Goal: Task Accomplishment & Management: Manage account settings

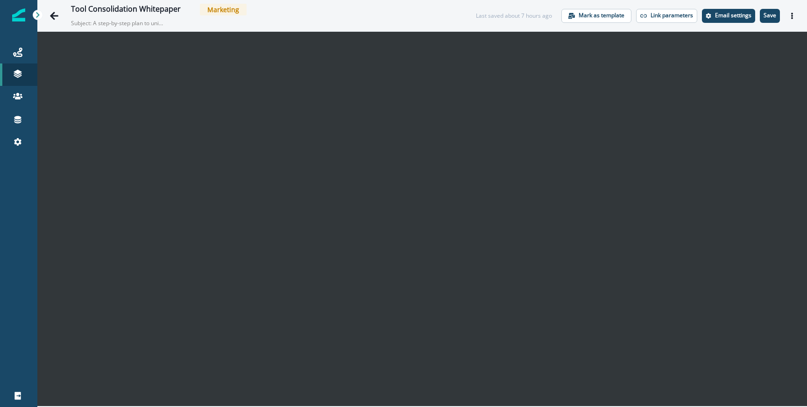
click at [70, 28] on div "Tool Consolidation Whitepaper Marketing Subject: A step-by-step plan to unify y…" at bounding box center [421, 15] width 769 height 31
click at [48, 19] on button "Go back" at bounding box center [54, 16] width 19 height 19
click at [766, 25] on div "Tool Consolidation Whitepaper Marketing Subject: A step-by-step plan to unify y…" at bounding box center [421, 15] width 769 height 31
click at [766, 19] on p "Save" at bounding box center [769, 15] width 13 height 7
click at [58, 18] on icon "Go back" at bounding box center [53, 15] width 9 height 9
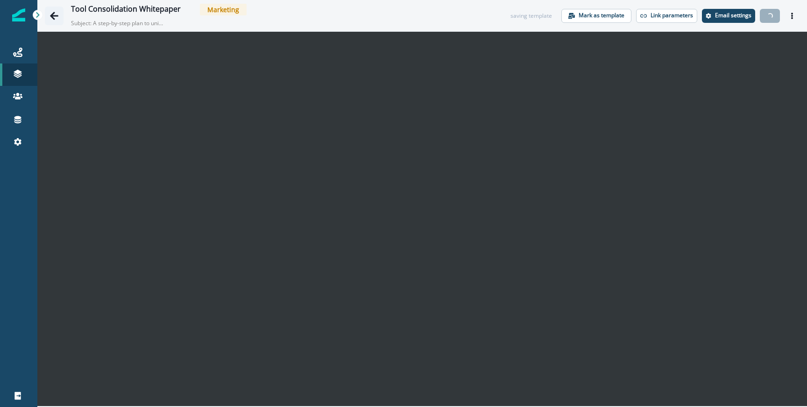
click at [57, 14] on icon "Go back" at bounding box center [53, 15] width 9 height 9
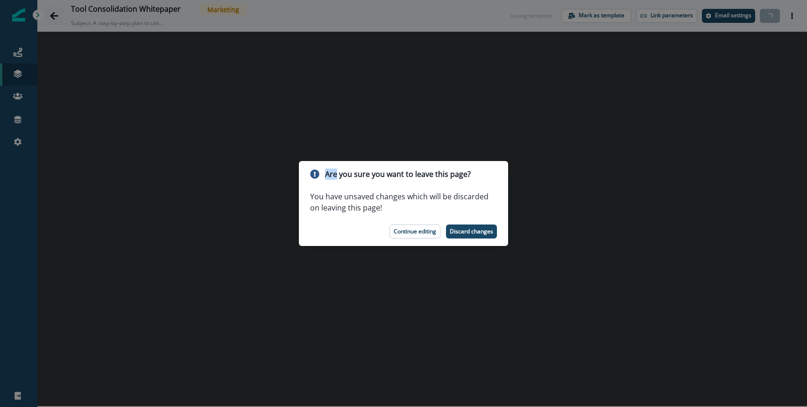
click at [57, 14] on div "Are you sure you want to leave this page? You have unsaved changes which will b…" at bounding box center [403, 203] width 807 height 407
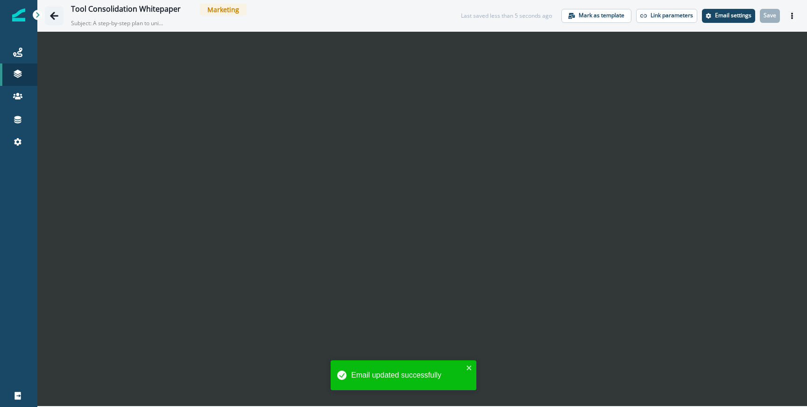
click at [61, 19] on button "Go back" at bounding box center [54, 16] width 19 height 19
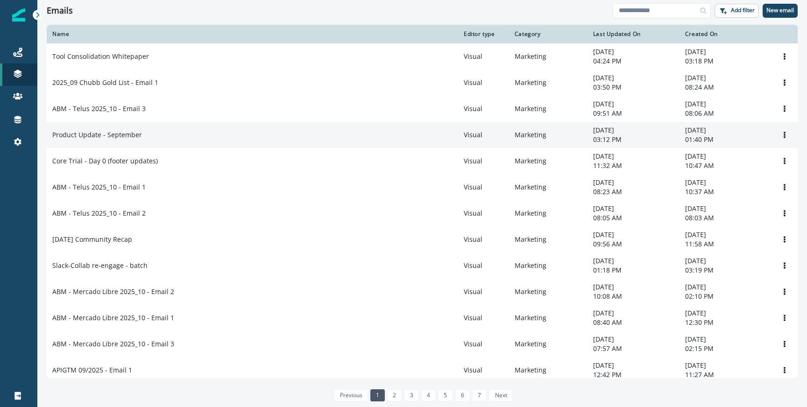
click at [274, 137] on div "Product Update - September" at bounding box center [252, 134] width 400 height 9
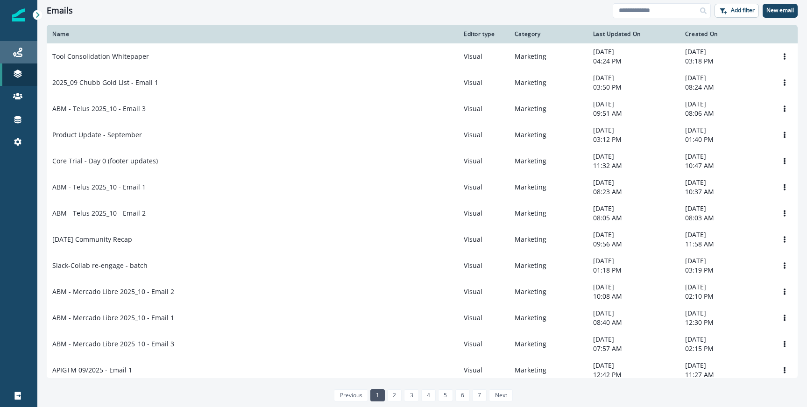
click at [31, 55] on div "Journeys" at bounding box center [19, 52] width 30 height 11
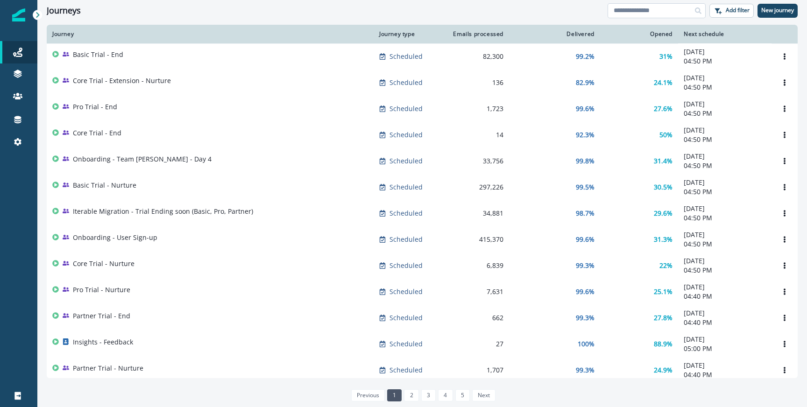
click at [676, 10] on input at bounding box center [656, 10] width 98 height 15
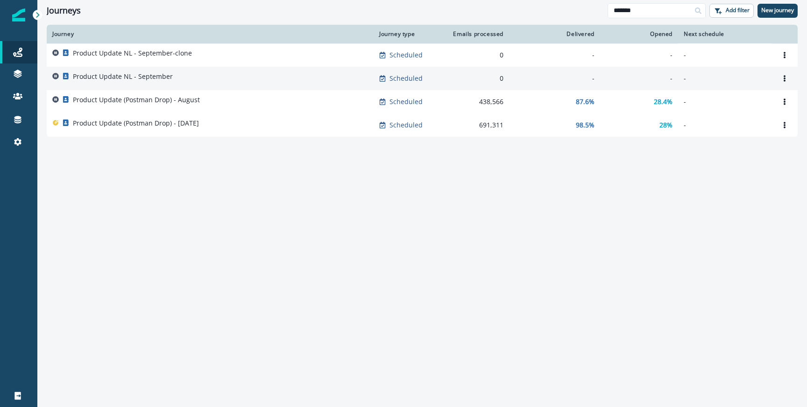
type input "*******"
click at [211, 81] on div "Product Update NL - September" at bounding box center [210, 78] width 316 height 13
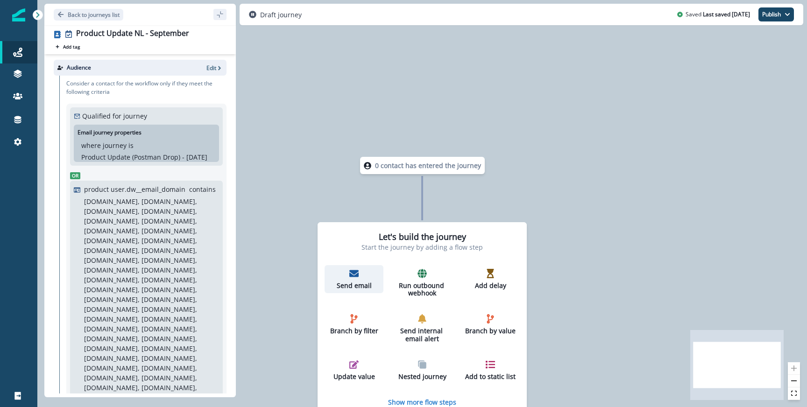
click at [356, 274] on icon "button" at bounding box center [353, 273] width 9 height 7
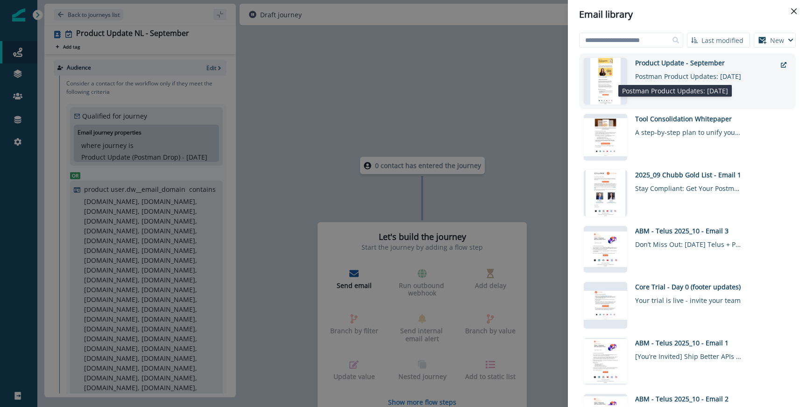
click at [682, 78] on div "Postman Product Updates: September 2025" at bounding box center [688, 75] width 107 height 14
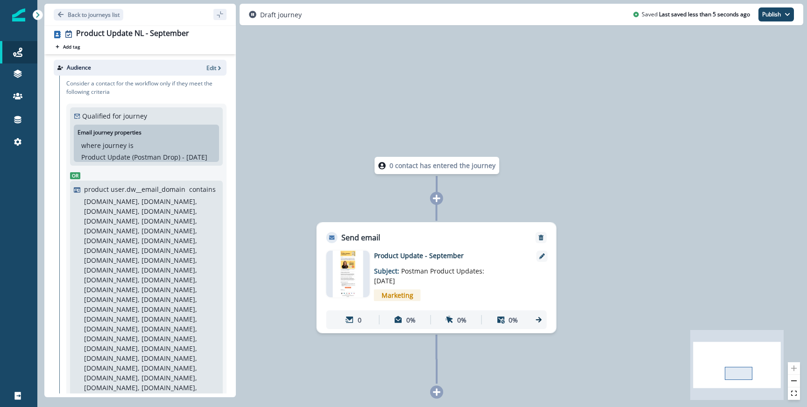
scroll to position [177, 0]
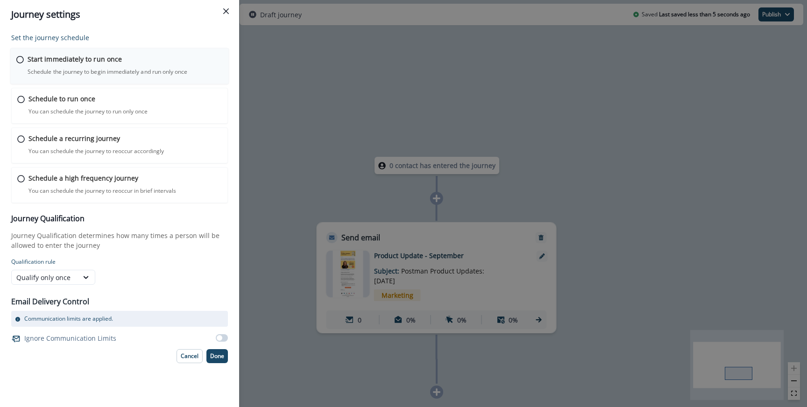
click at [101, 66] on div "Start immediately to run once Schedule the journey to begin immediately and run…" at bounding box center [125, 65] width 195 height 22
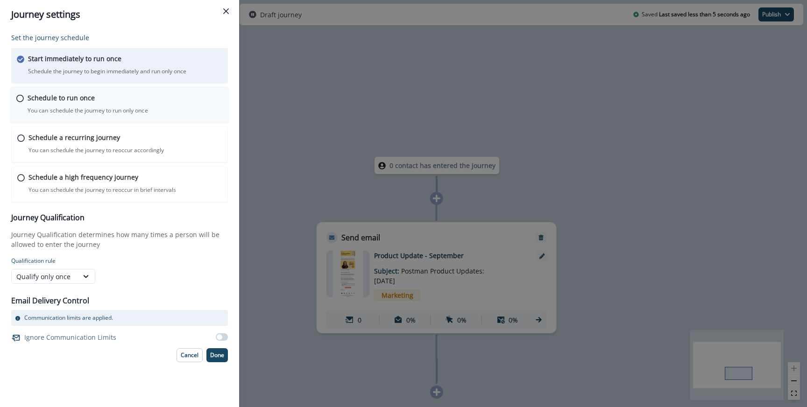
click at [82, 96] on p "Schedule to run once" at bounding box center [61, 98] width 67 height 10
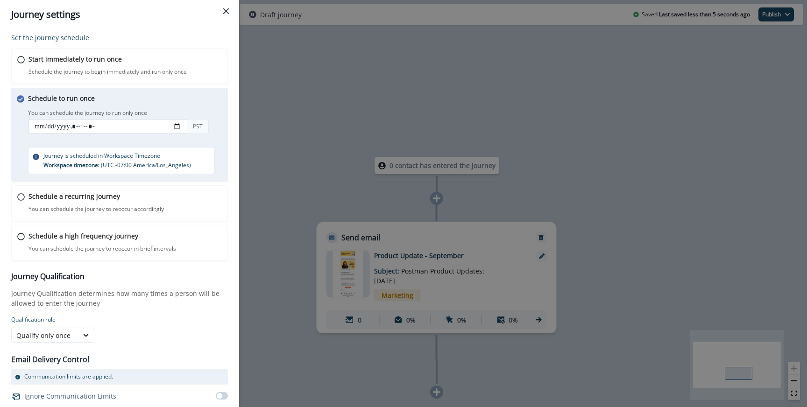
click at [178, 127] on input "datetime-local" at bounding box center [107, 126] width 159 height 15
type input "**********"
click at [209, 112] on div "You can schedule the journey to run only once PST" at bounding box center [128, 122] width 201 height 31
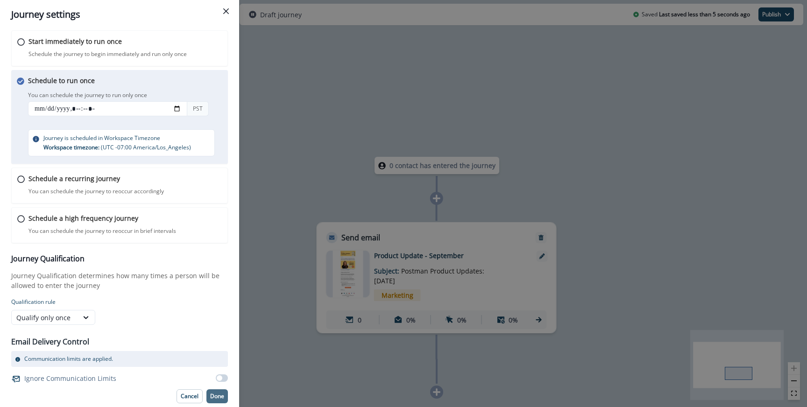
click at [214, 395] on p "Done" at bounding box center [217, 396] width 14 height 7
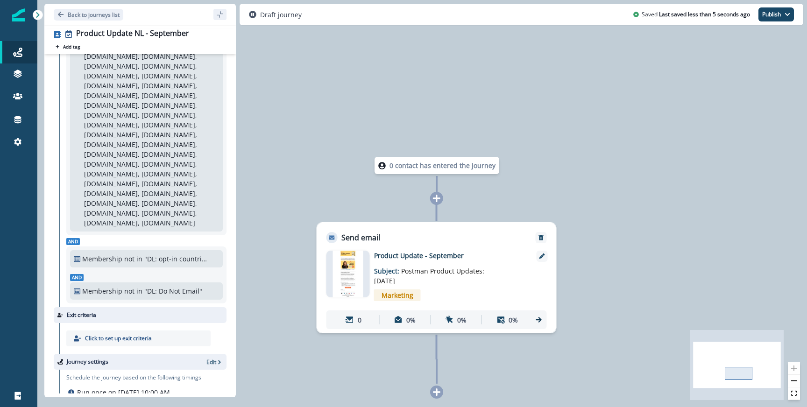
scroll to position [0, 0]
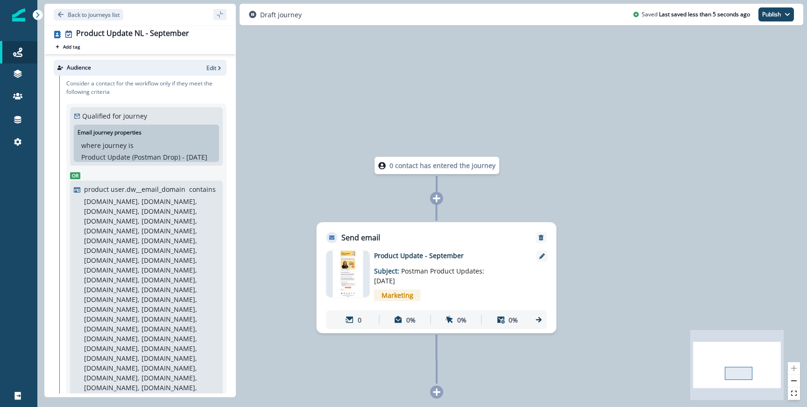
click at [768, 23] on div "Draft journey Saved Last saved less than 5 seconds ago Publish as active journe…" at bounding box center [520, 14] width 563 height 21
click at [772, 18] on button "Publish" at bounding box center [775, 14] width 35 height 14
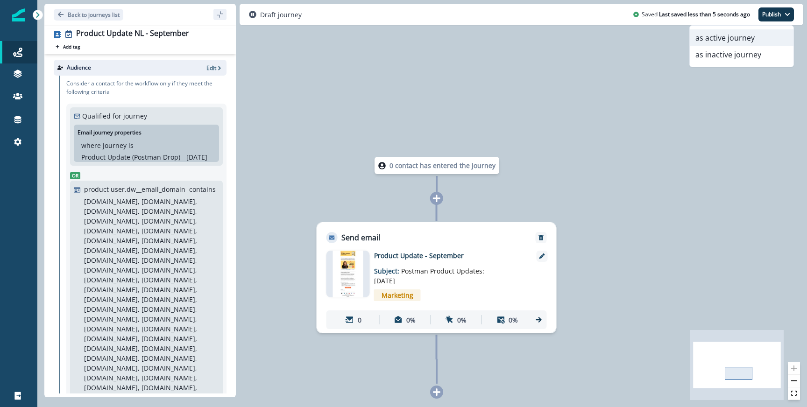
click at [752, 37] on button "as active journey" at bounding box center [741, 37] width 104 height 17
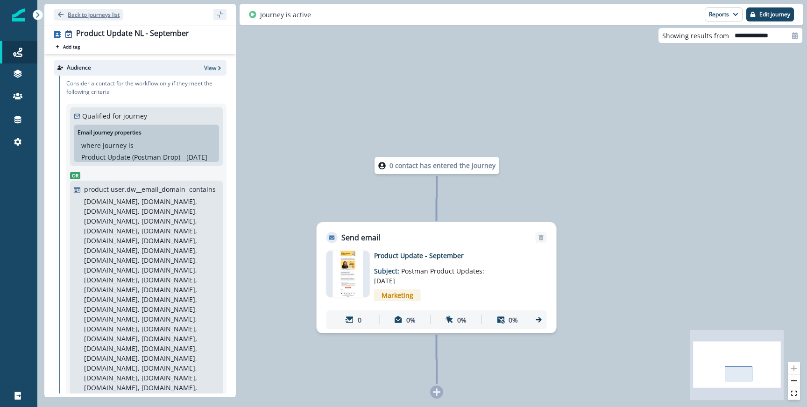
click at [85, 16] on p "Back to journeys list" at bounding box center [94, 15] width 52 height 8
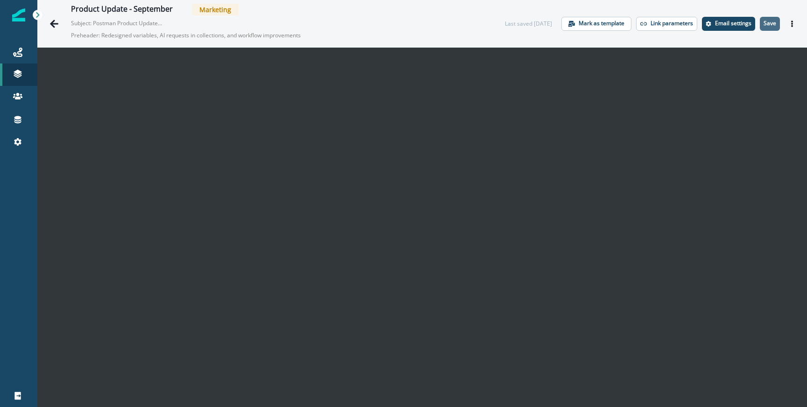
click at [776, 27] on button "Save" at bounding box center [769, 24] width 20 height 14
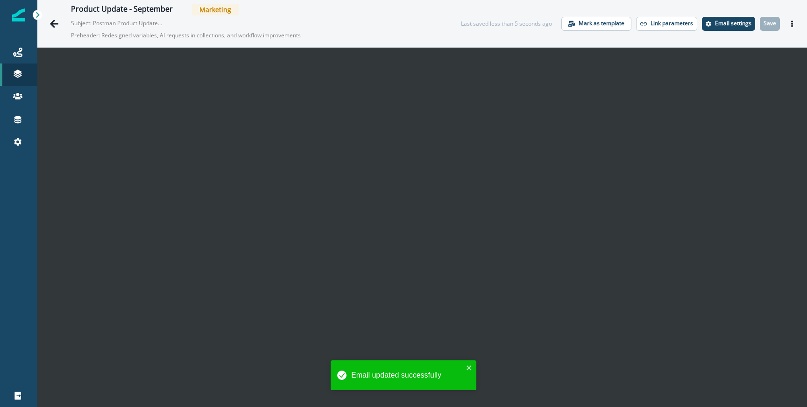
click at [794, 25] on icon "Actions" at bounding box center [791, 24] width 7 height 7
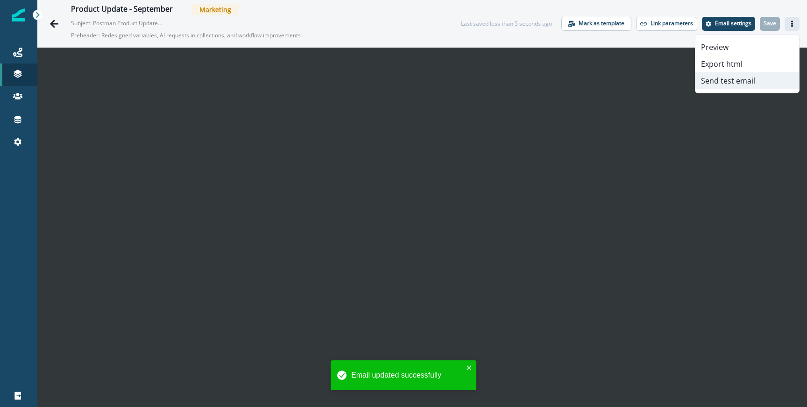
click at [740, 81] on button "Send test email" at bounding box center [747, 80] width 104 height 17
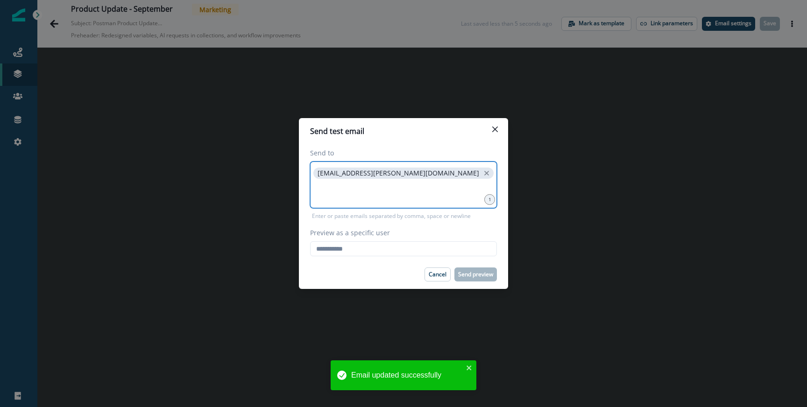
click at [336, 197] on input at bounding box center [403, 192] width 184 height 19
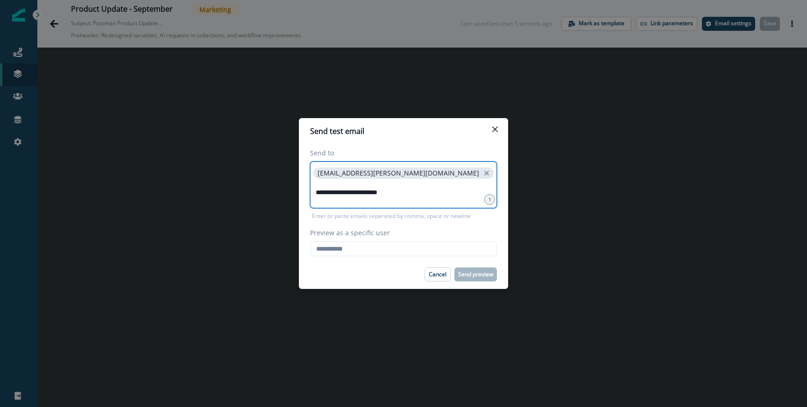
type input "**********"
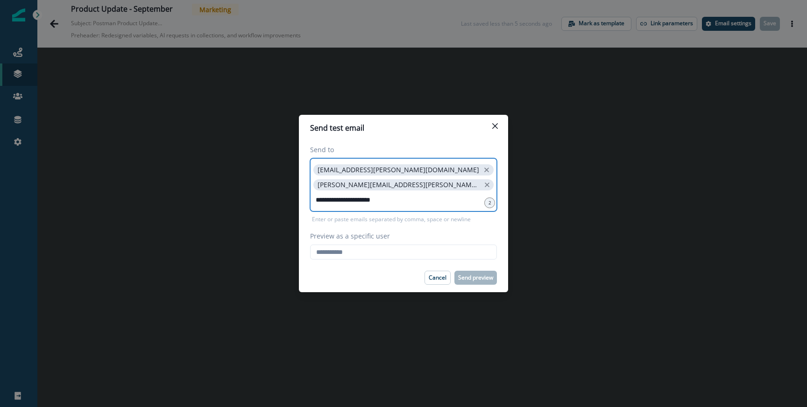
type input "**********"
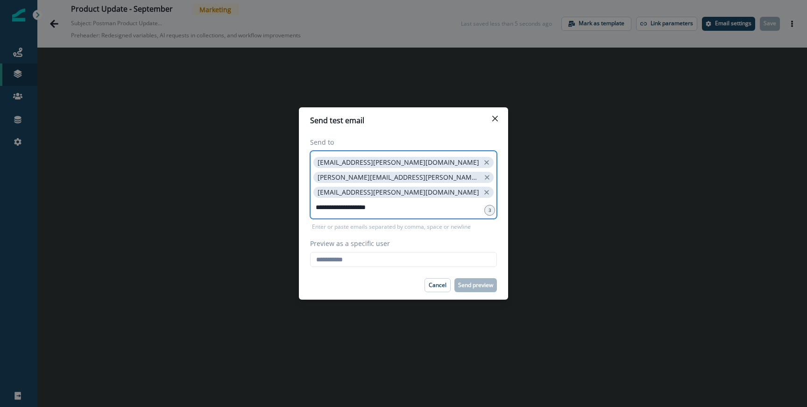
type input "**********"
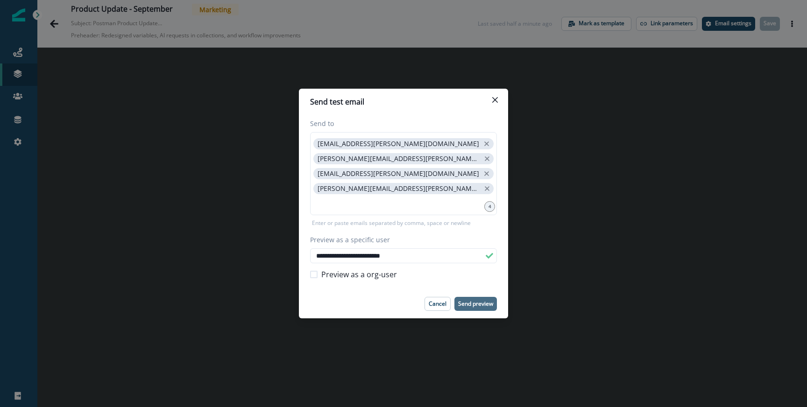
type input "**********"
click at [474, 301] on p "Send preview" at bounding box center [475, 304] width 35 height 7
click at [498, 73] on div "**********" at bounding box center [403, 203] width 807 height 407
